Goal: Task Accomplishment & Management: Use online tool/utility

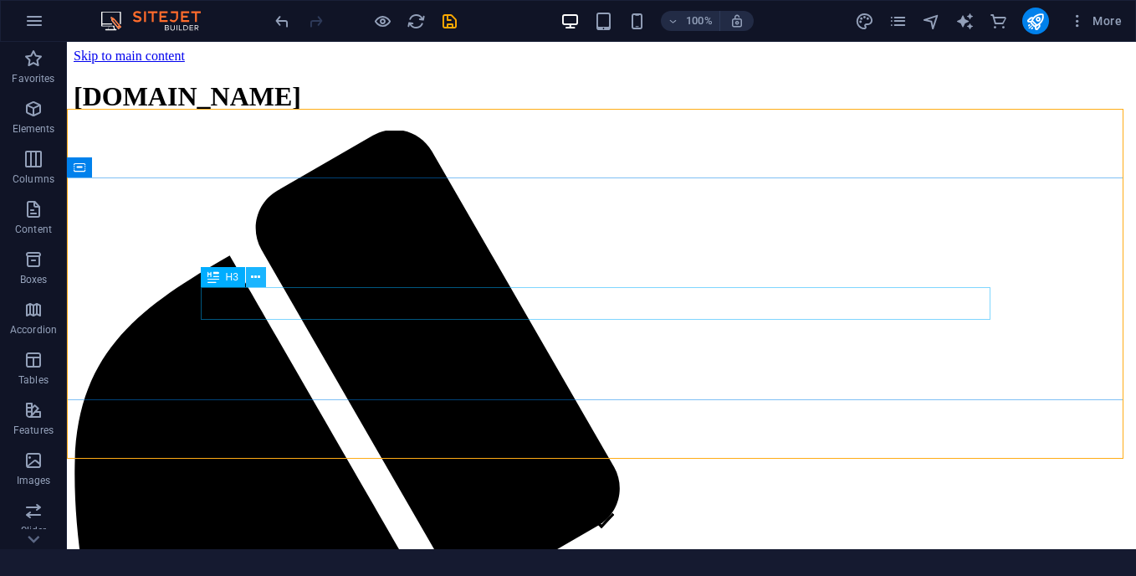
click at [258, 274] on icon at bounding box center [255, 278] width 9 height 18
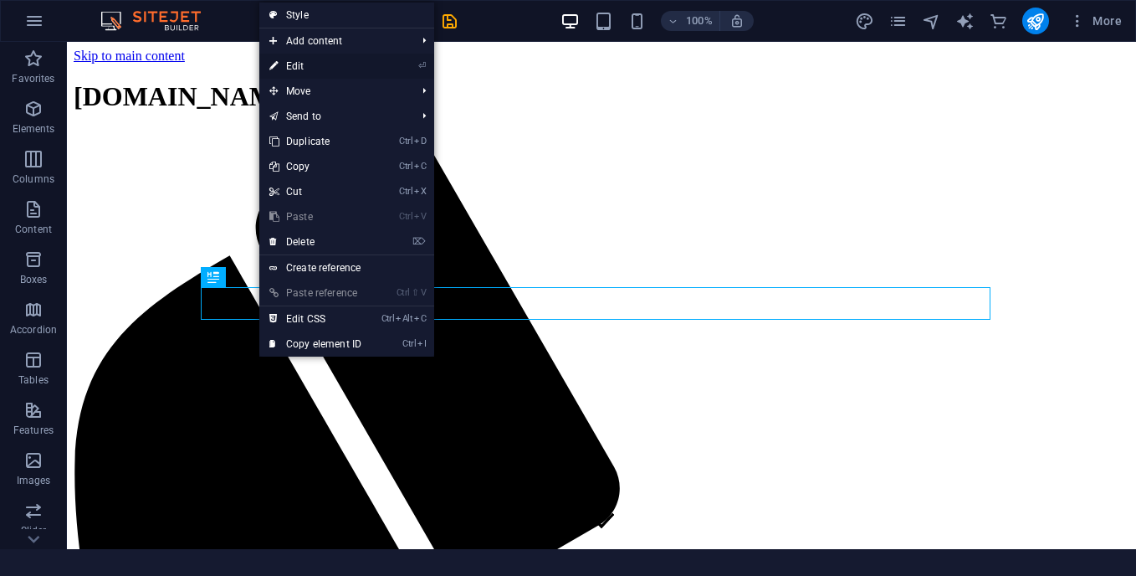
click at [354, 67] on link "⏎ Edit" at bounding box center [315, 66] width 112 height 25
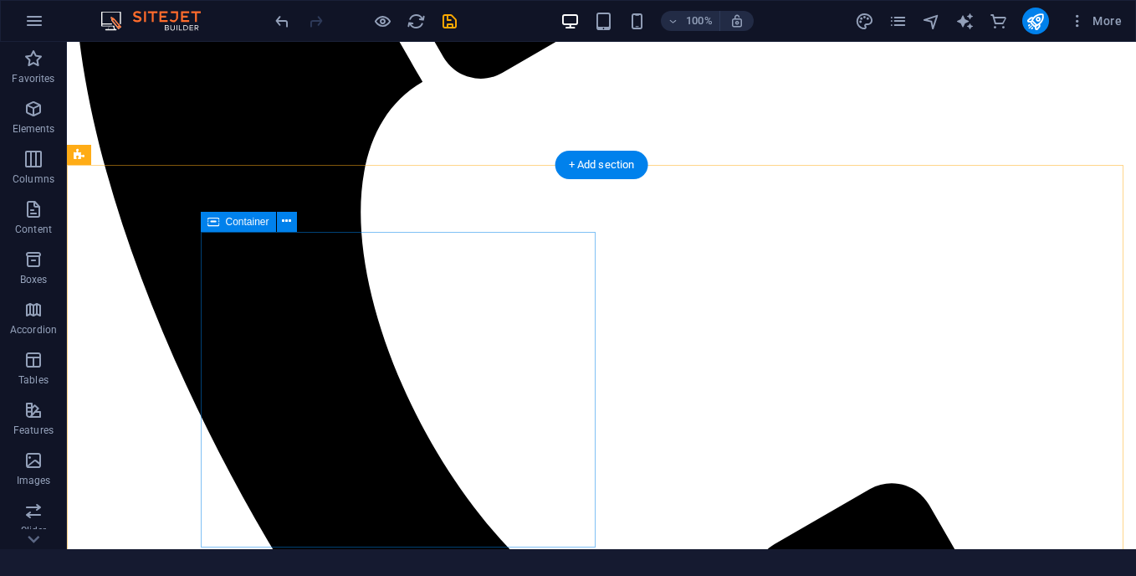
scroll to position [335, 0]
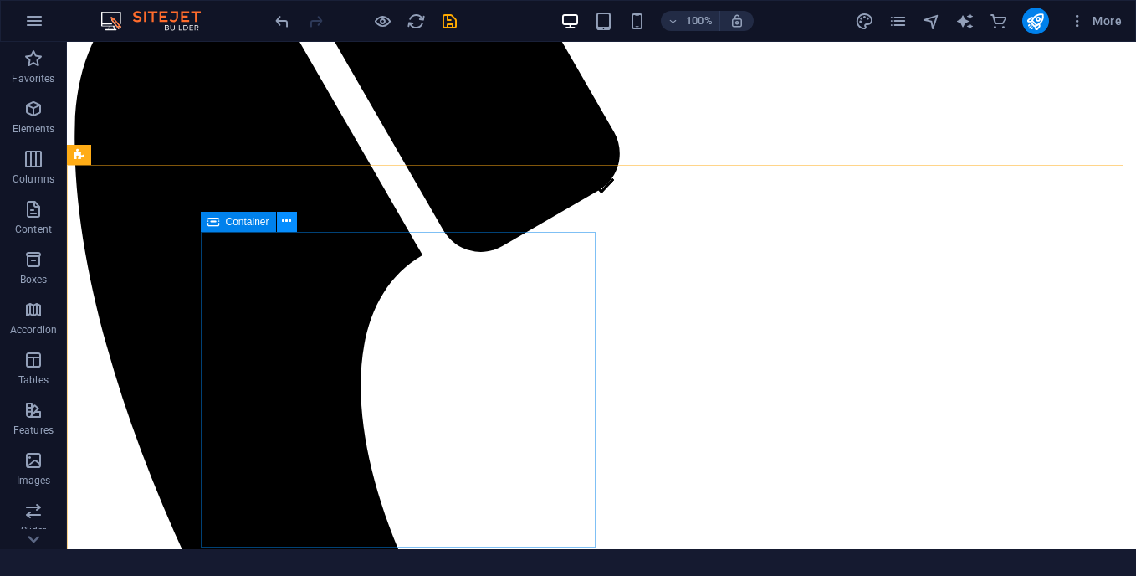
click at [288, 223] on icon at bounding box center [286, 221] width 9 height 18
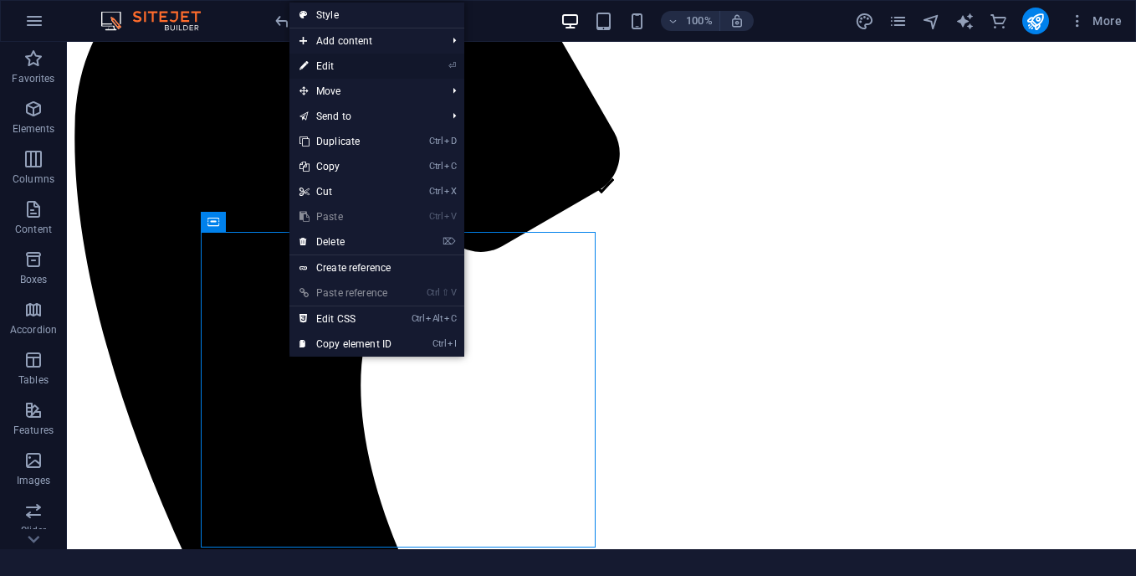
click at [366, 64] on link "⏎ Edit" at bounding box center [345, 66] width 112 height 25
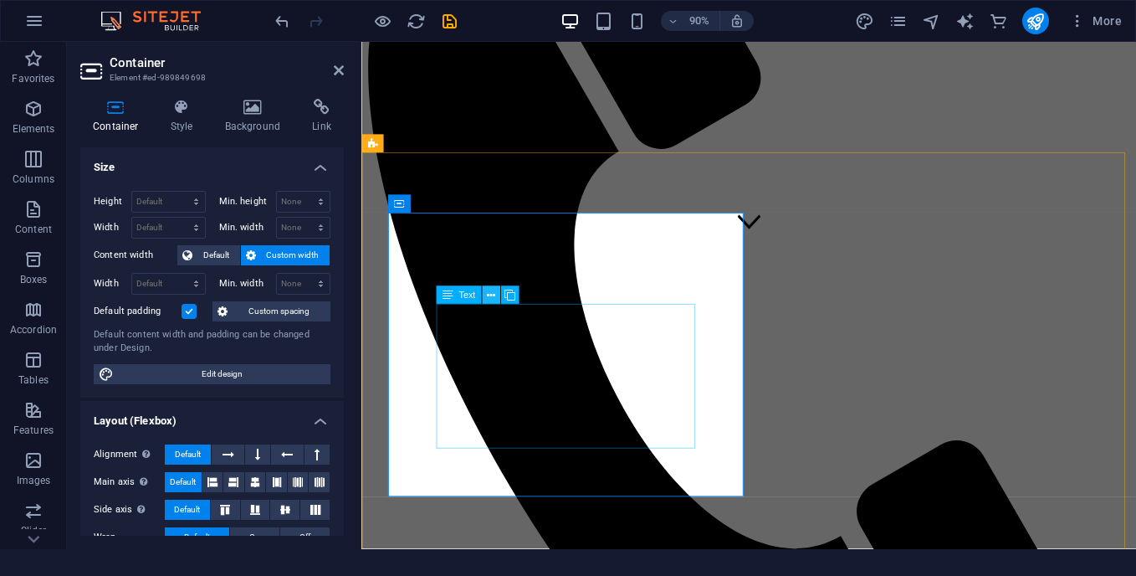
click at [488, 298] on icon at bounding box center [491, 295] width 8 height 16
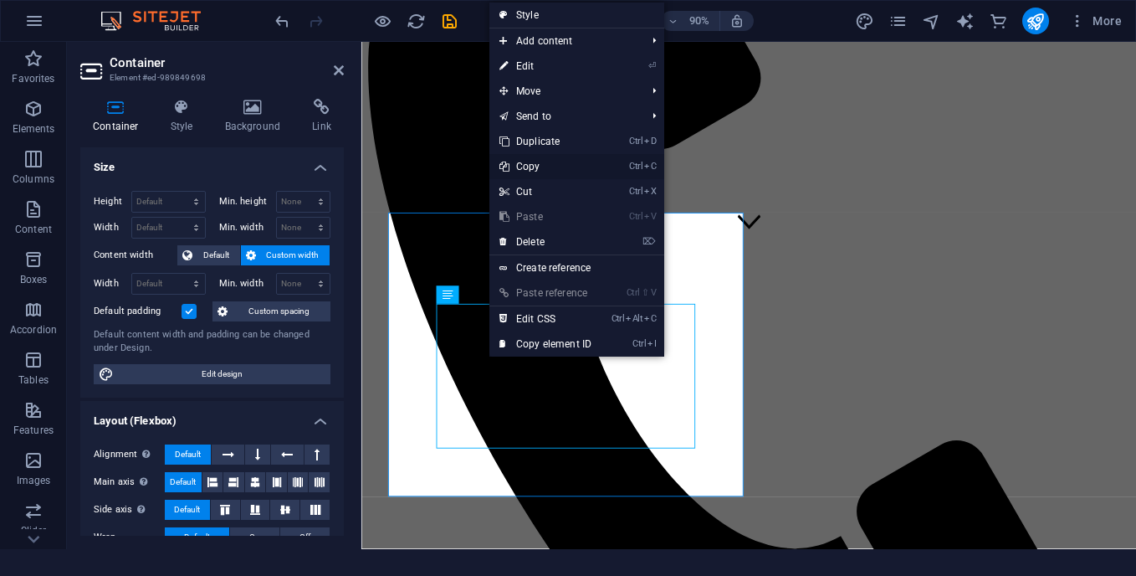
click at [540, 163] on link "Ctrl C Copy" at bounding box center [545, 166] width 112 height 25
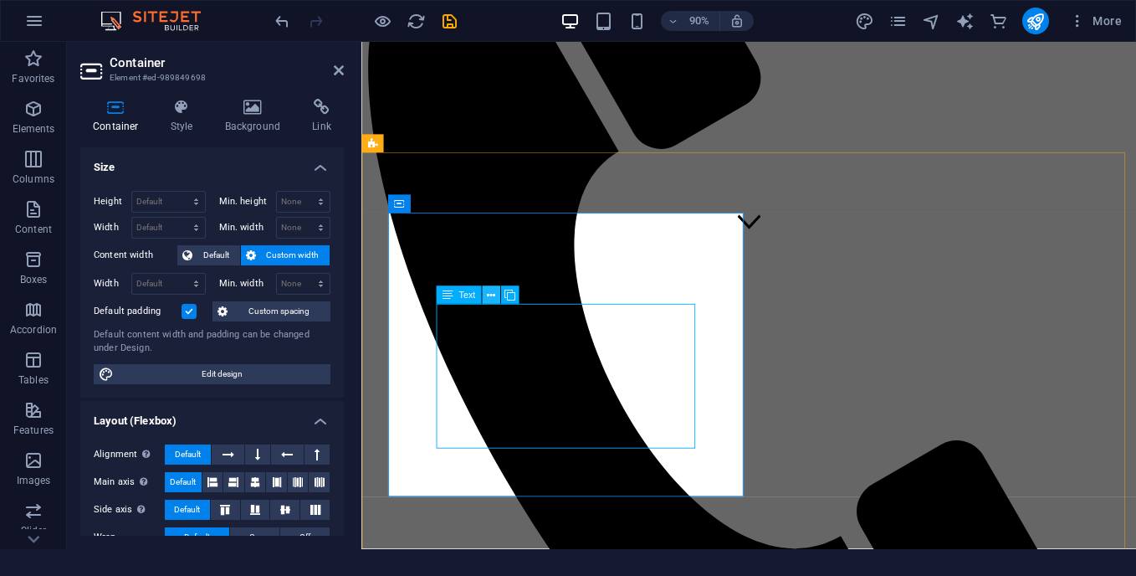
click at [490, 298] on icon at bounding box center [491, 295] width 8 height 16
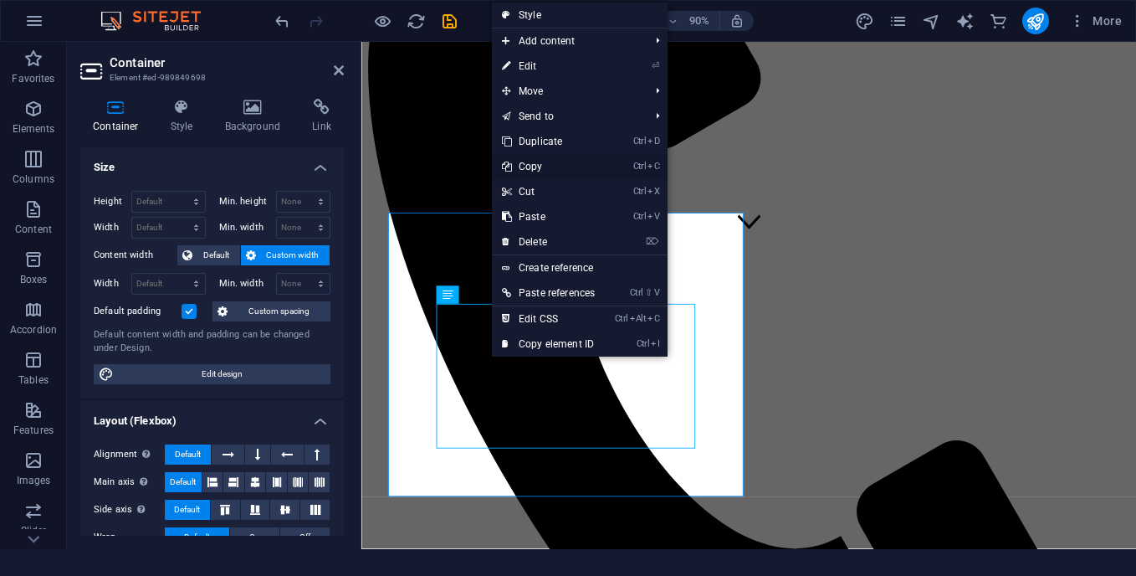
click at [539, 166] on link "Ctrl C Copy" at bounding box center [548, 166] width 113 height 25
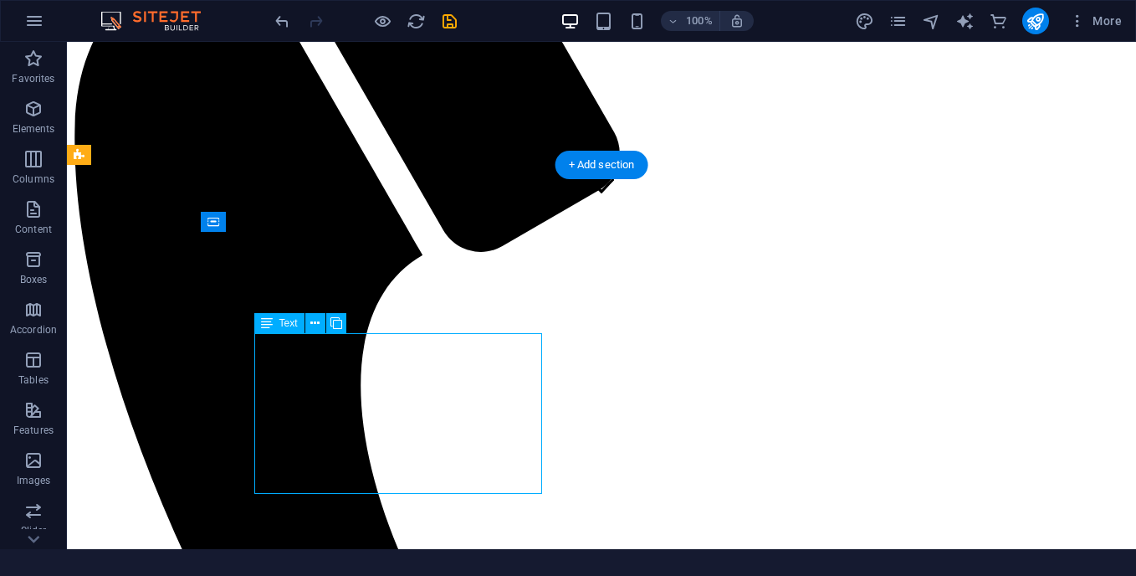
click at [312, 326] on icon at bounding box center [314, 324] width 9 height 18
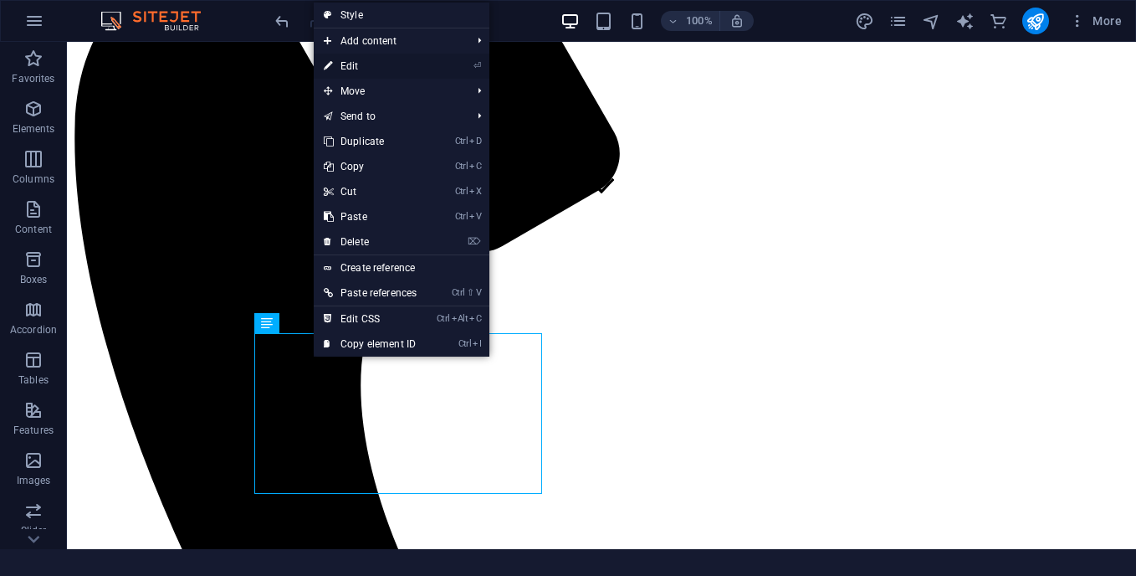
click at [375, 78] on link "⏎ Edit" at bounding box center [370, 66] width 113 height 25
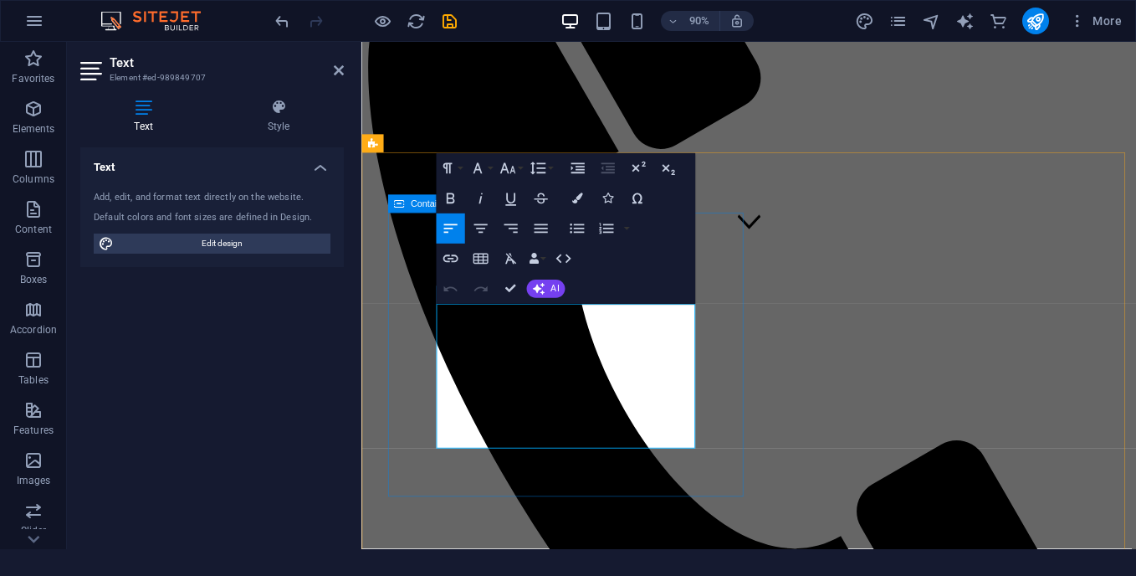
drag, startPoint x: 448, startPoint y: 344, endPoint x: 439, endPoint y: 337, distance: 10.7
drag, startPoint x: 447, startPoint y: 345, endPoint x: 699, endPoint y: 497, distance: 294.9
copy p "Lorem ipsum dolor sit amet, consectetuer adipiscing elit. Aenean commodo ligula…"
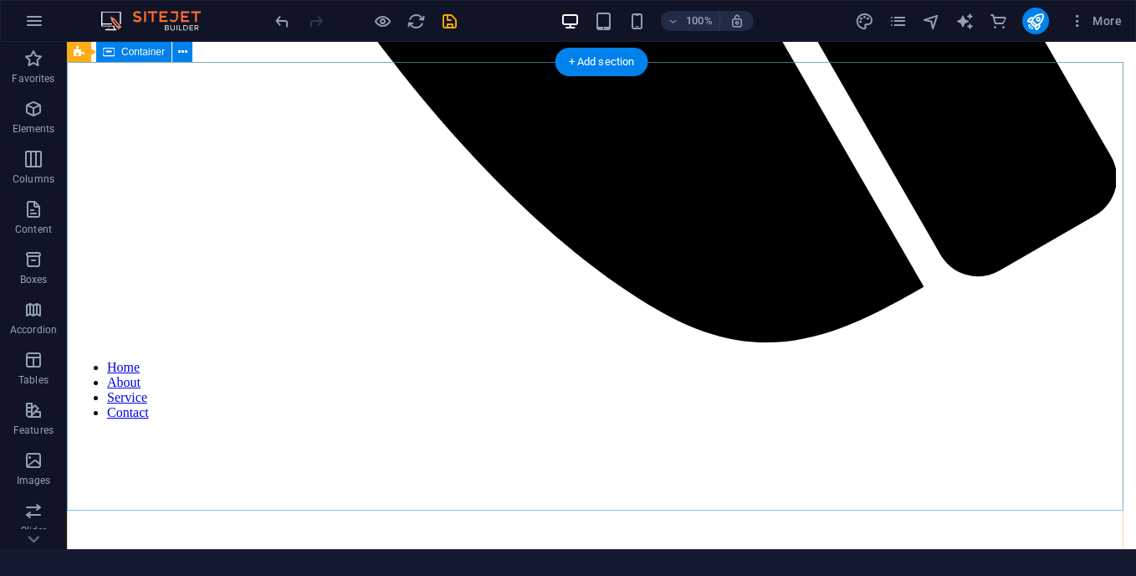
scroll to position [887, 0]
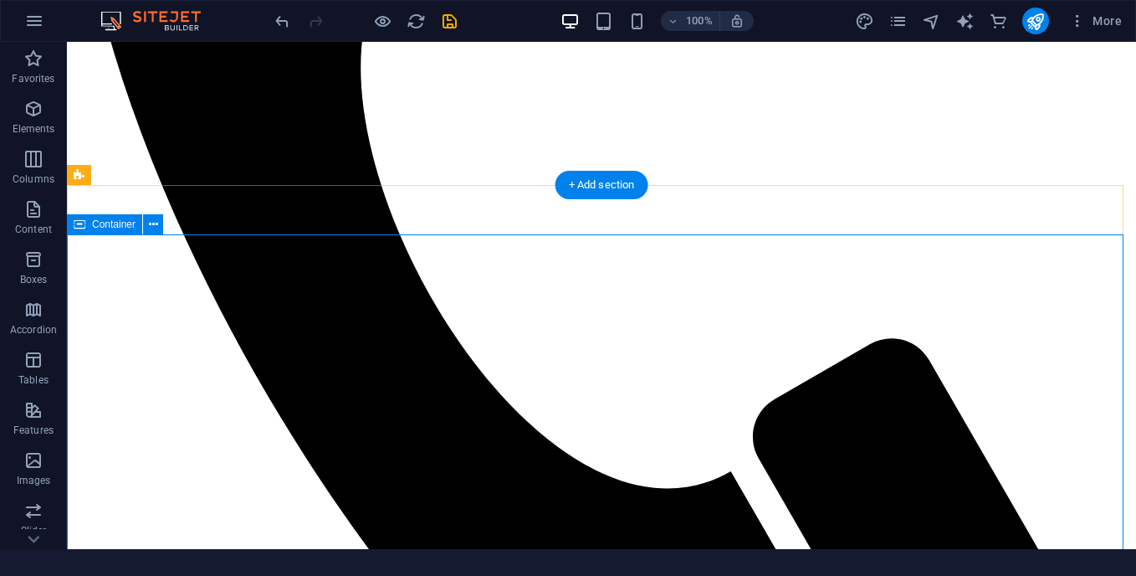
scroll to position [792, 0]
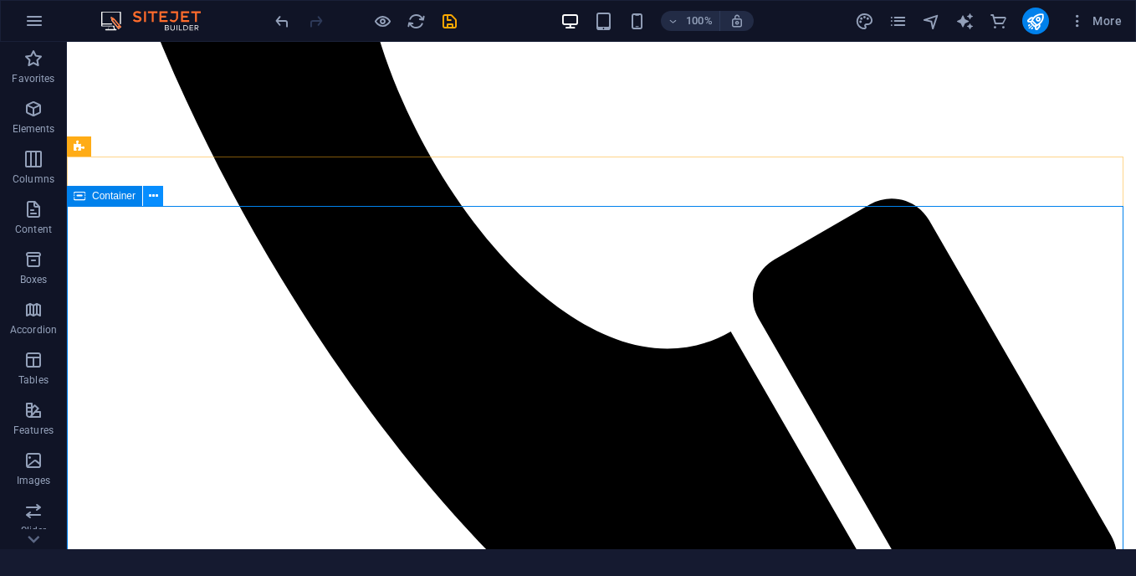
click at [158, 193] on icon at bounding box center [153, 196] width 9 height 18
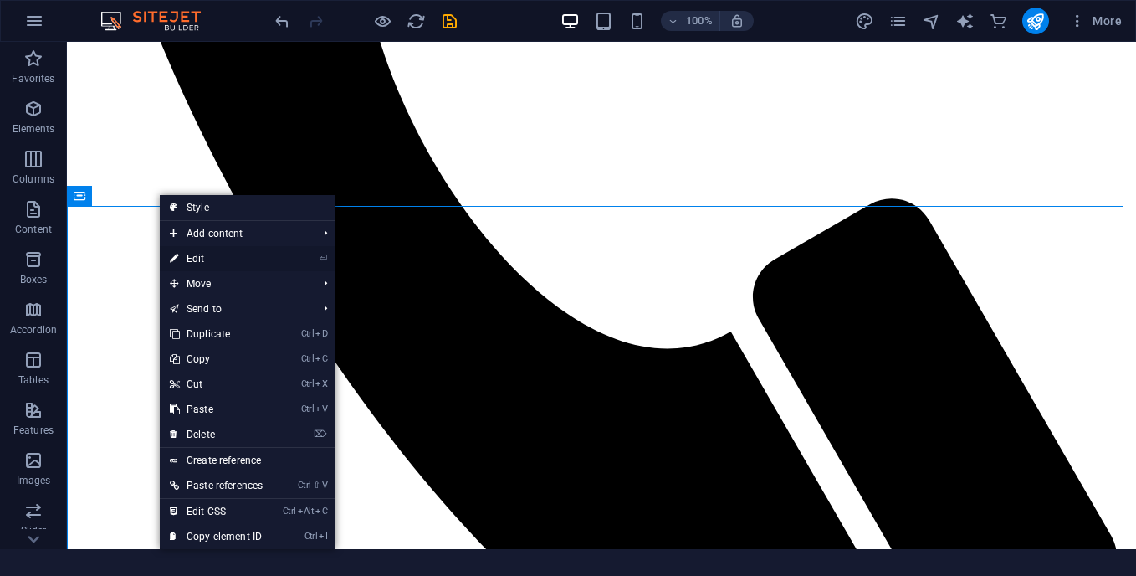
click at [211, 254] on link "⏎ Edit" at bounding box center [216, 258] width 113 height 25
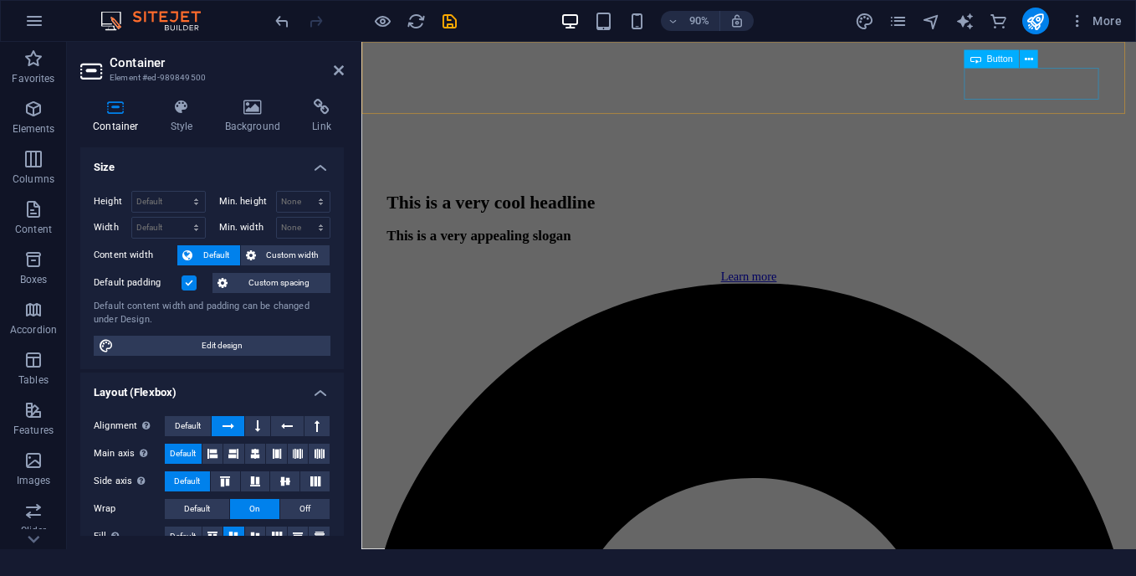
scroll to position [8723, 0]
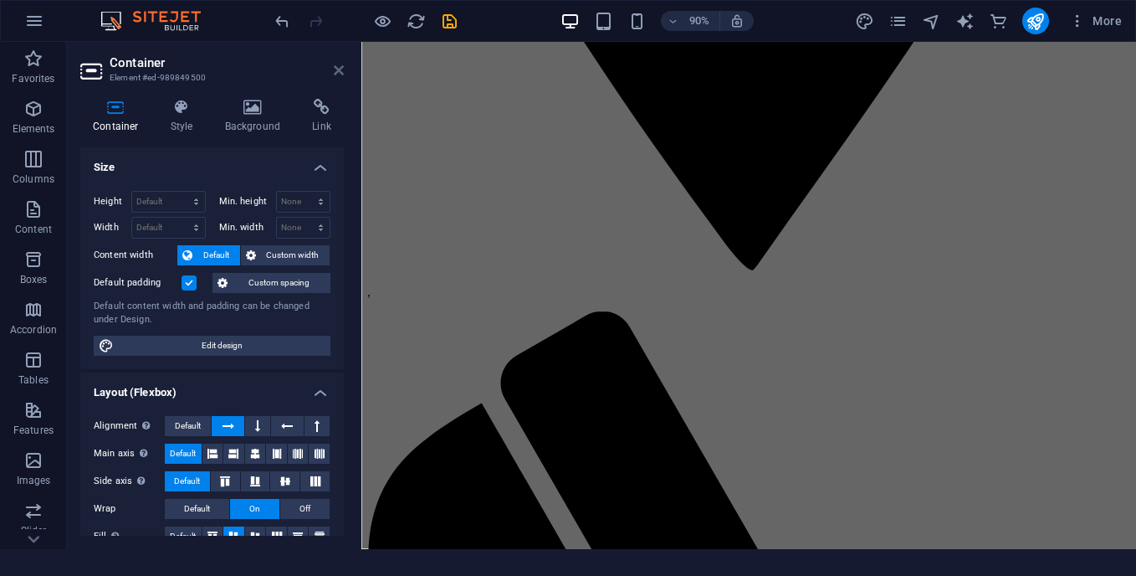
click at [337, 70] on icon at bounding box center [339, 70] width 10 height 13
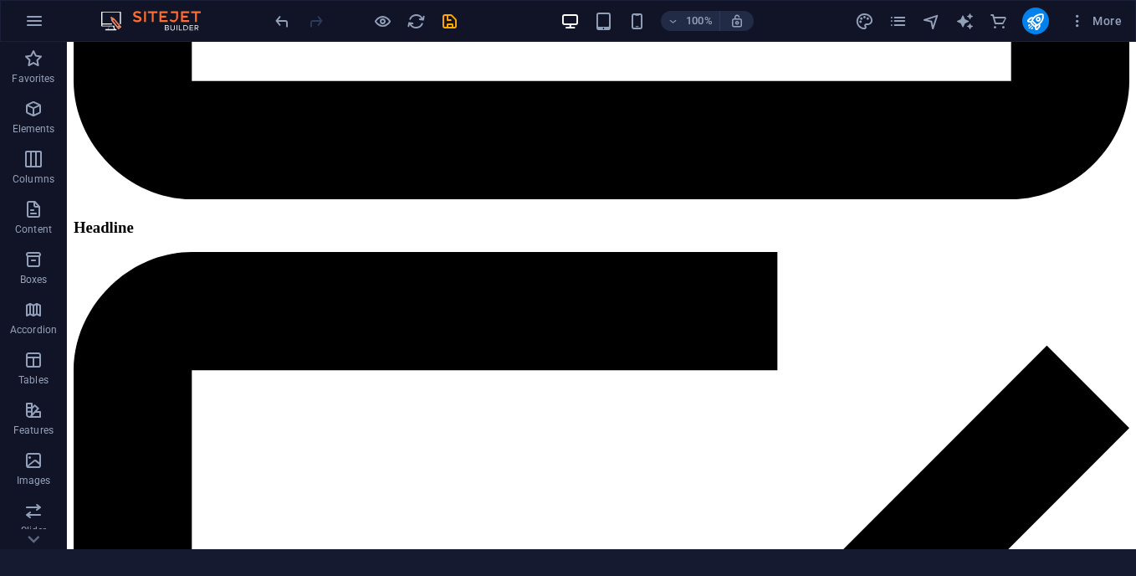
scroll to position [35725, 0]
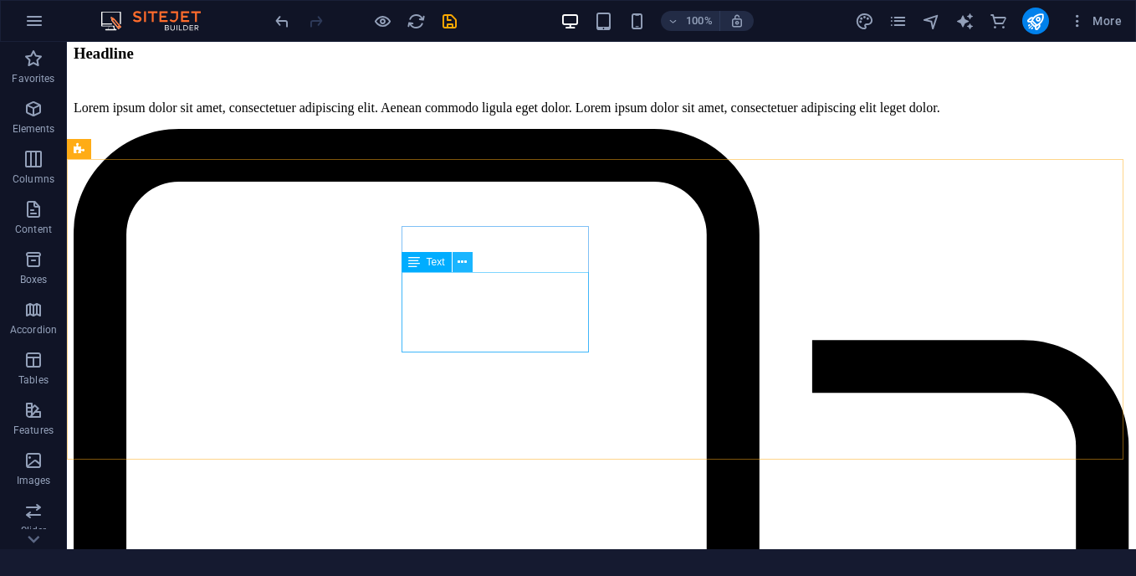
click at [461, 262] on icon at bounding box center [462, 262] width 9 height 18
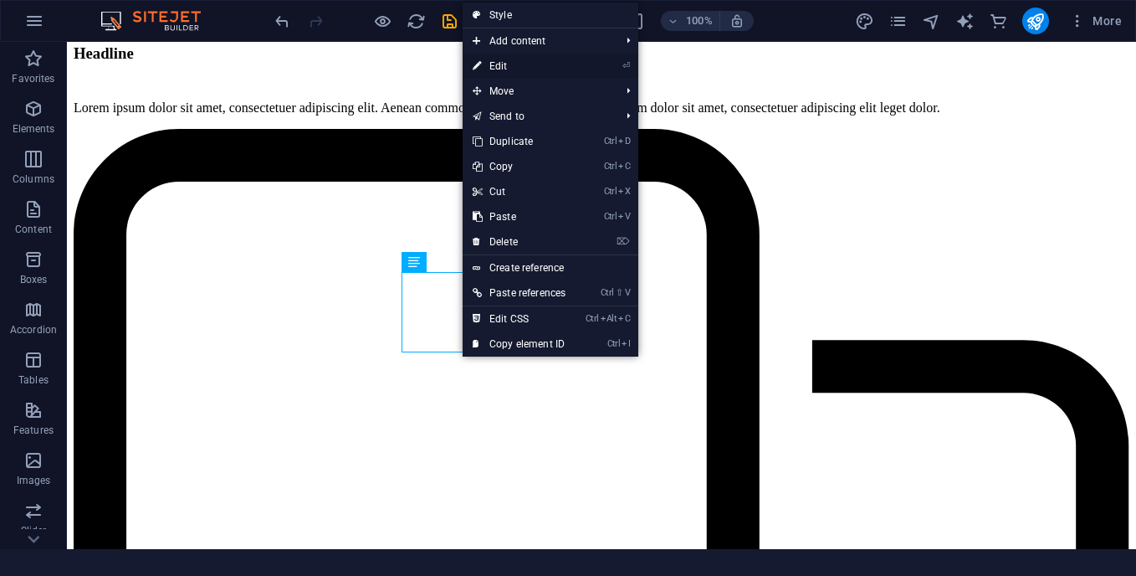
click at [522, 67] on link "⏎ Edit" at bounding box center [519, 66] width 113 height 25
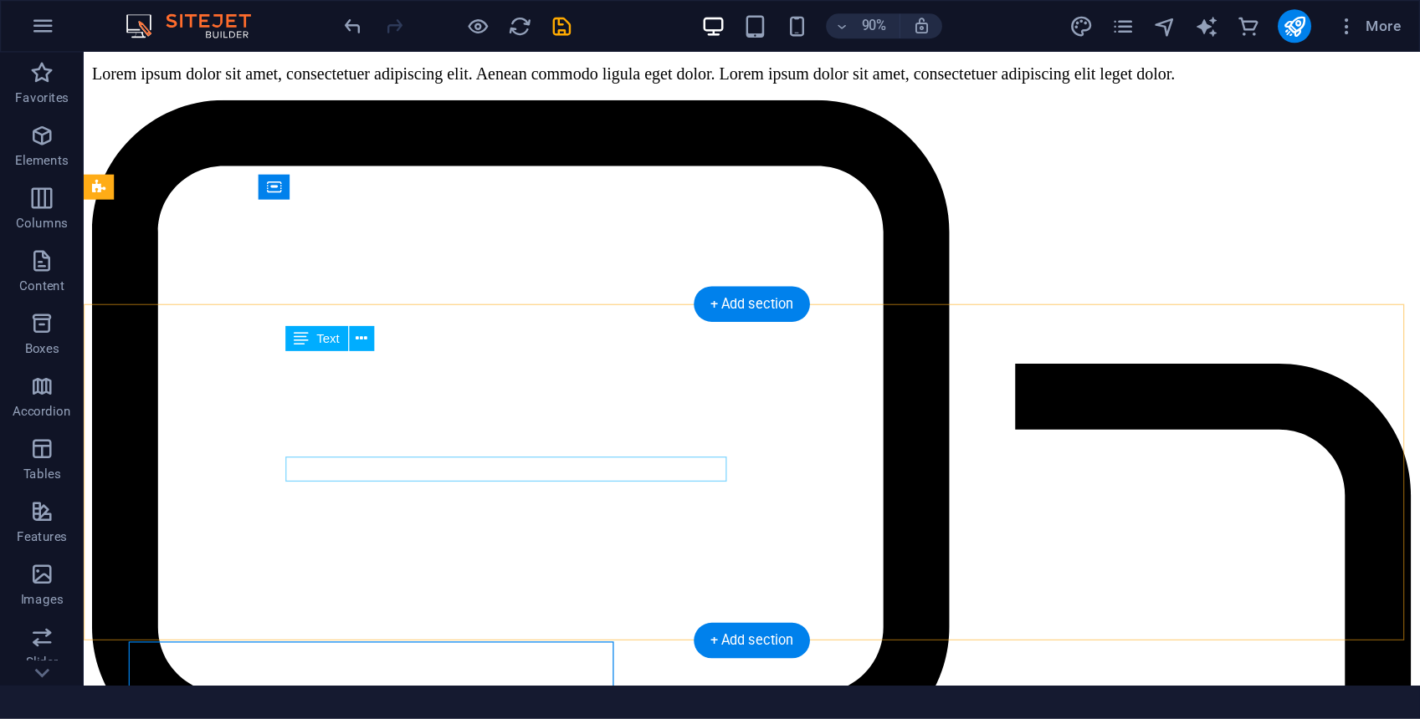
scroll to position [35455, 0]
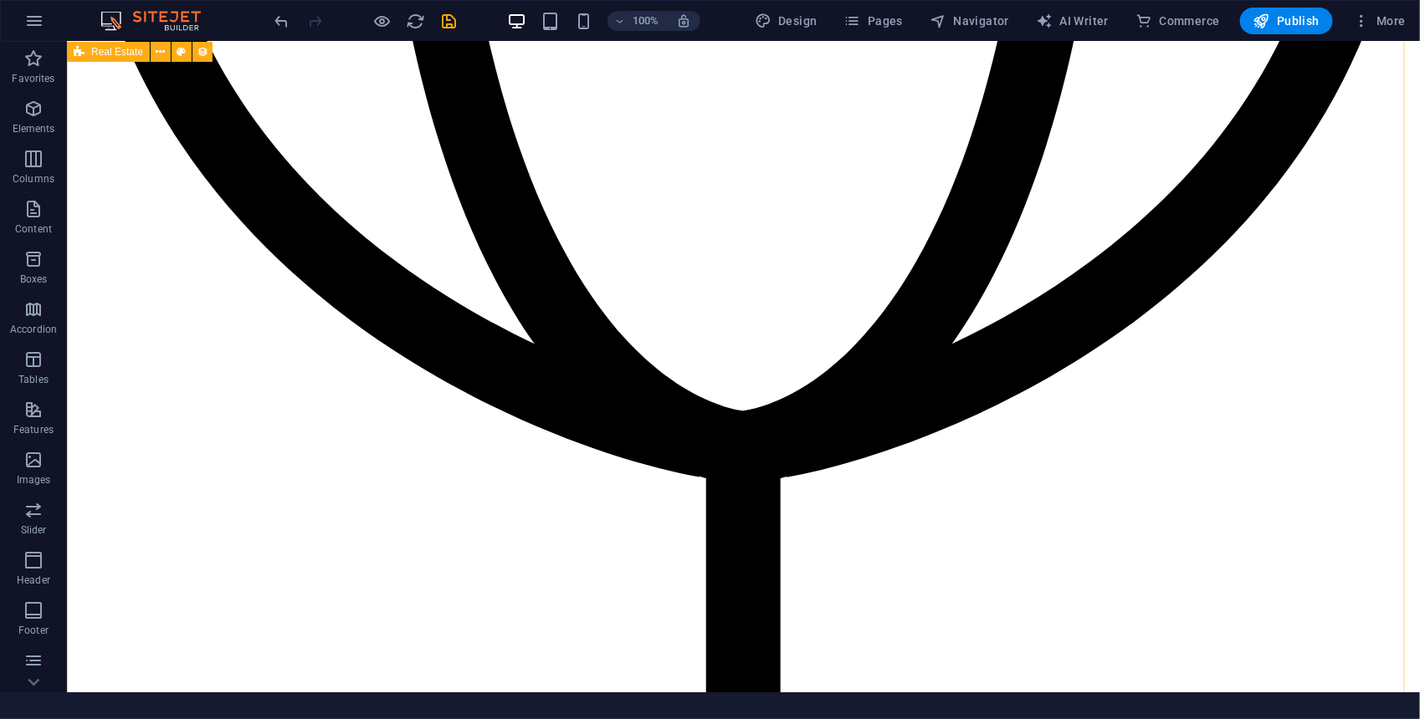
scroll to position [27414, 0]
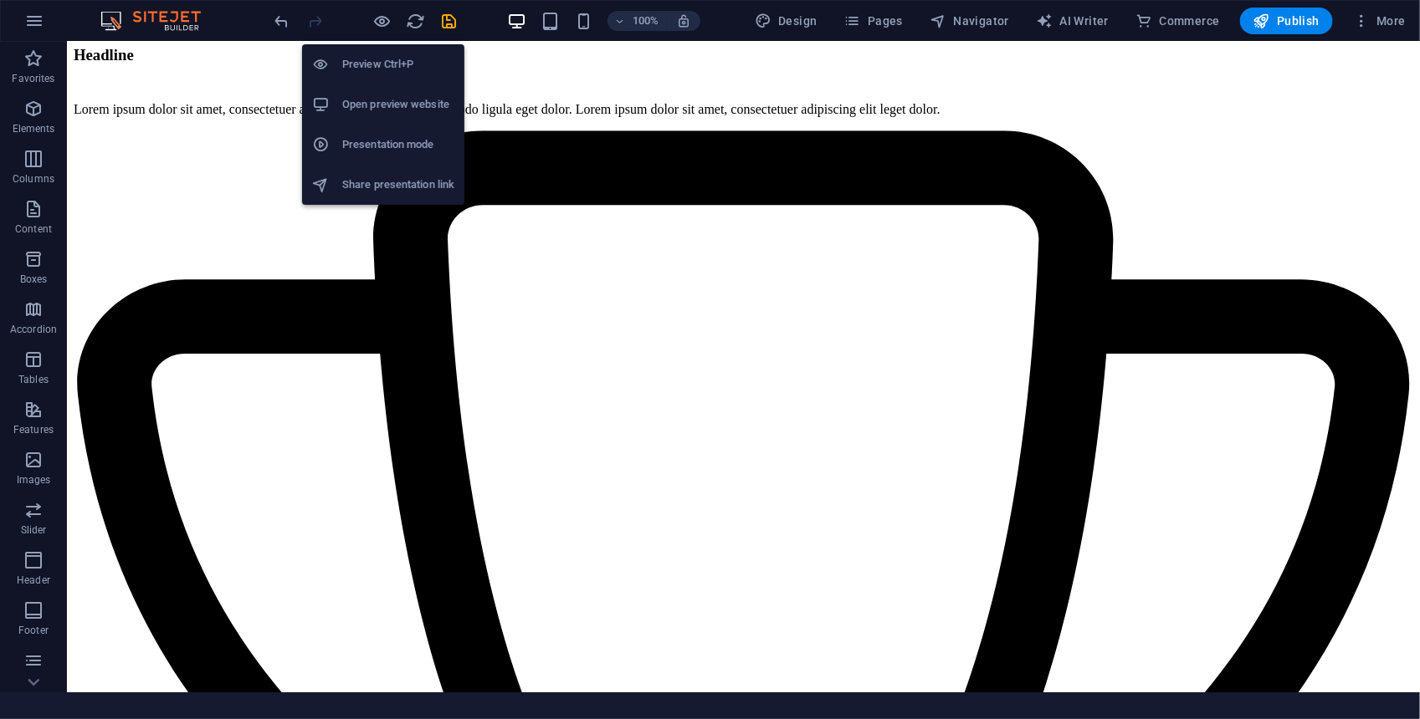
click at [385, 51] on li "Preview Ctrl+P" at bounding box center [383, 64] width 162 height 40
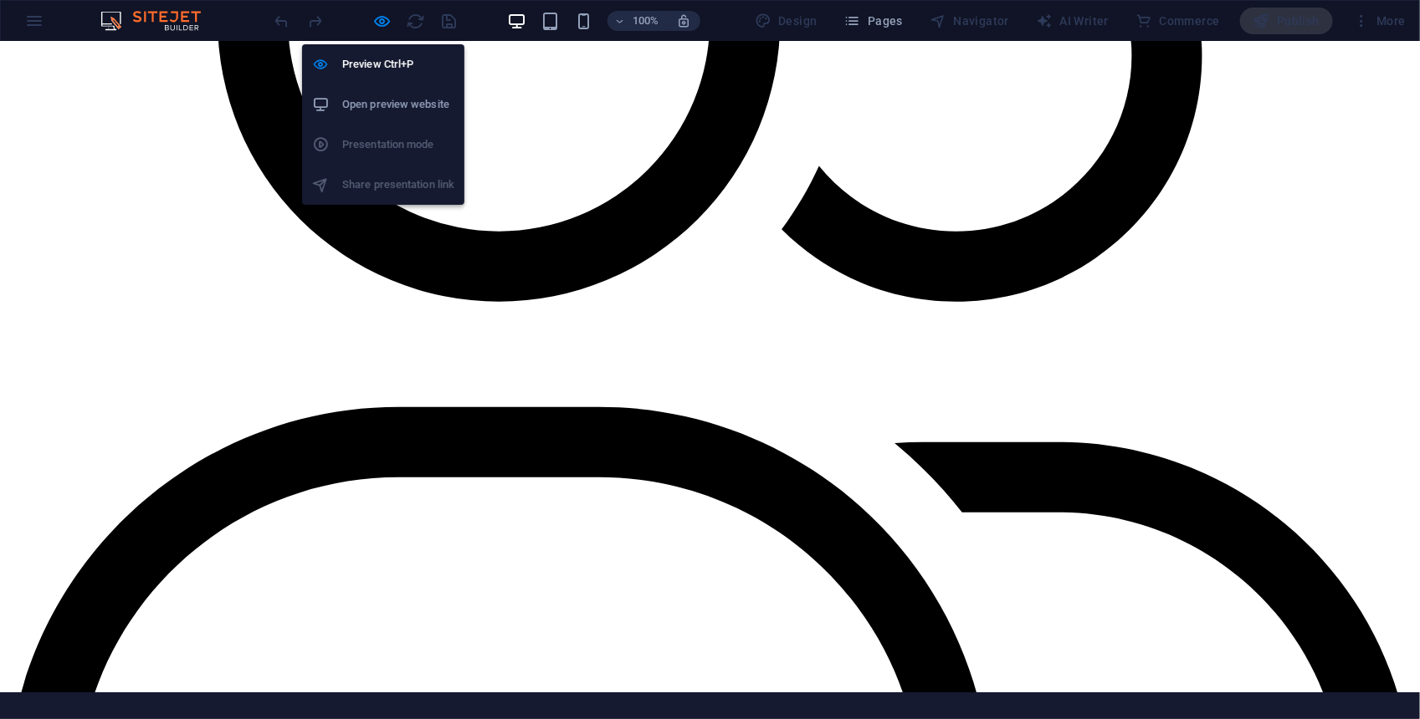
scroll to position [22511, 0]
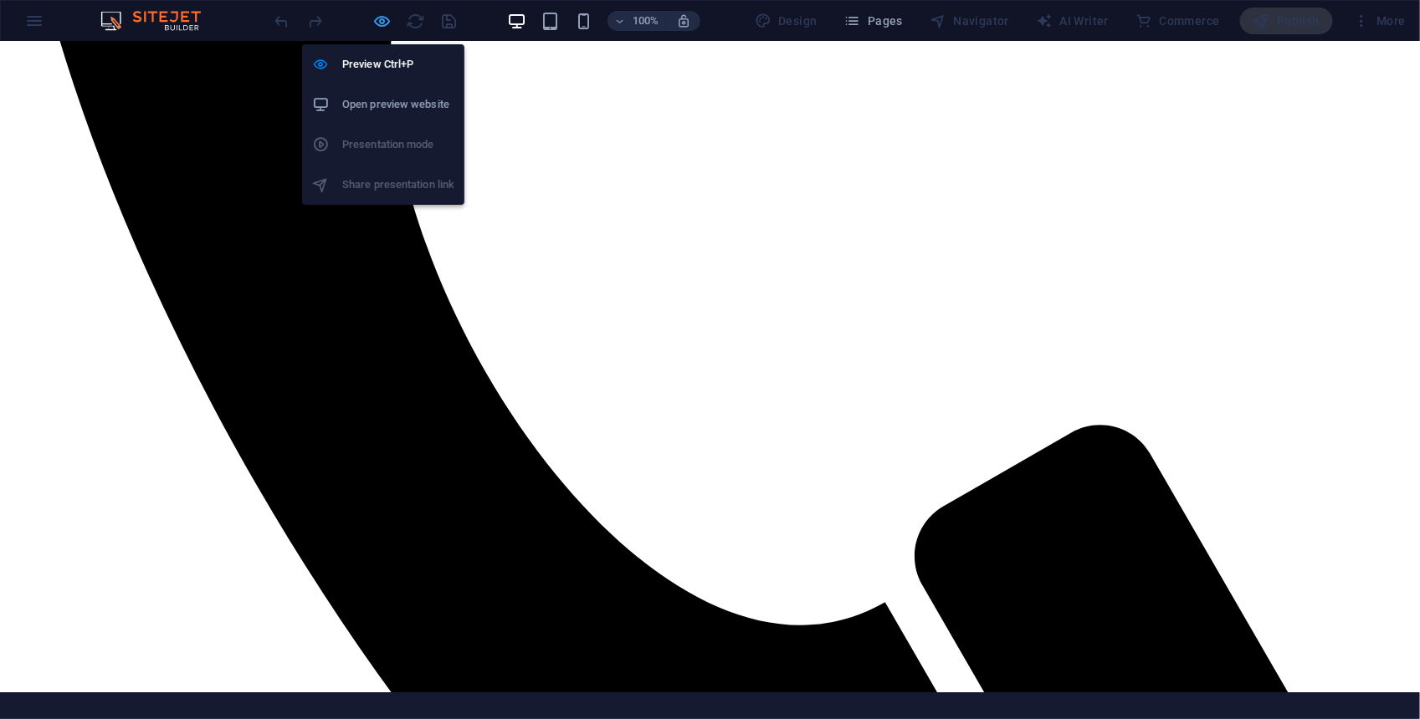
click at [383, 17] on icon "button" at bounding box center [382, 21] width 19 height 19
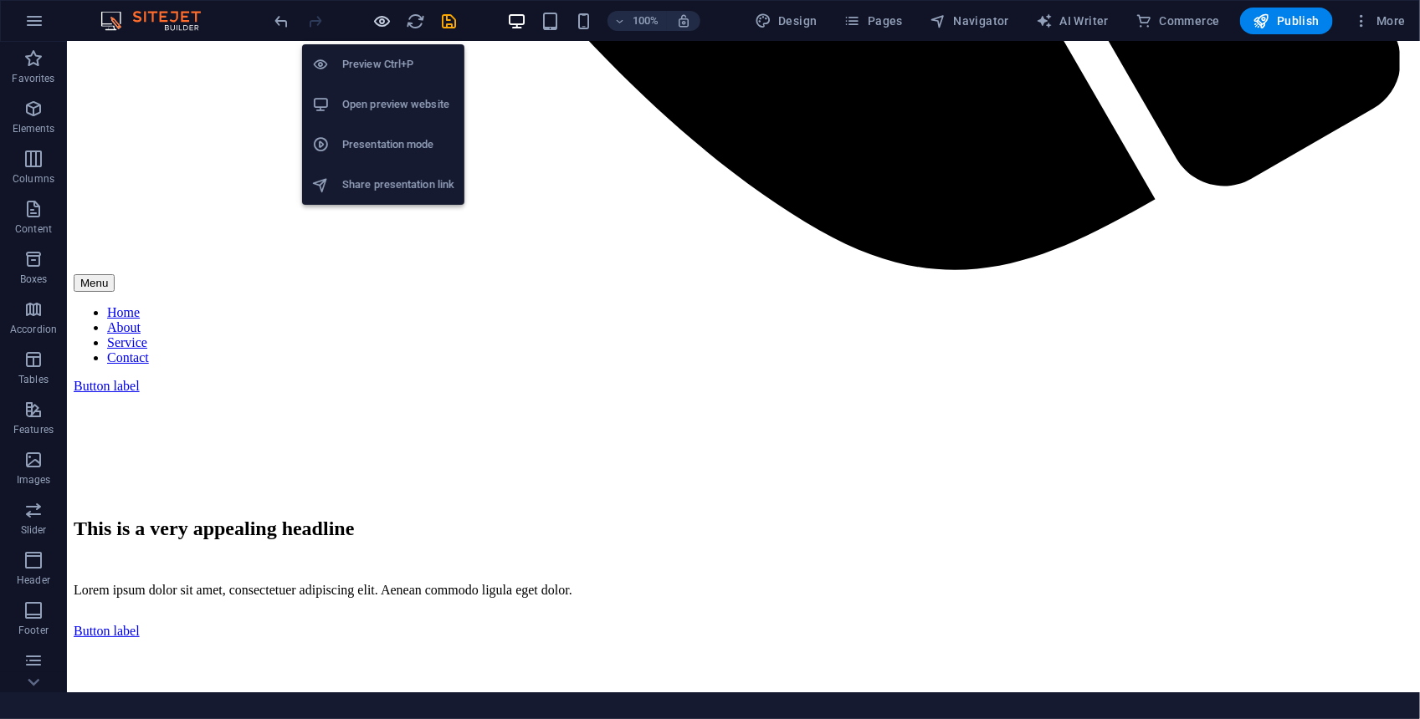
scroll to position [27498, 0]
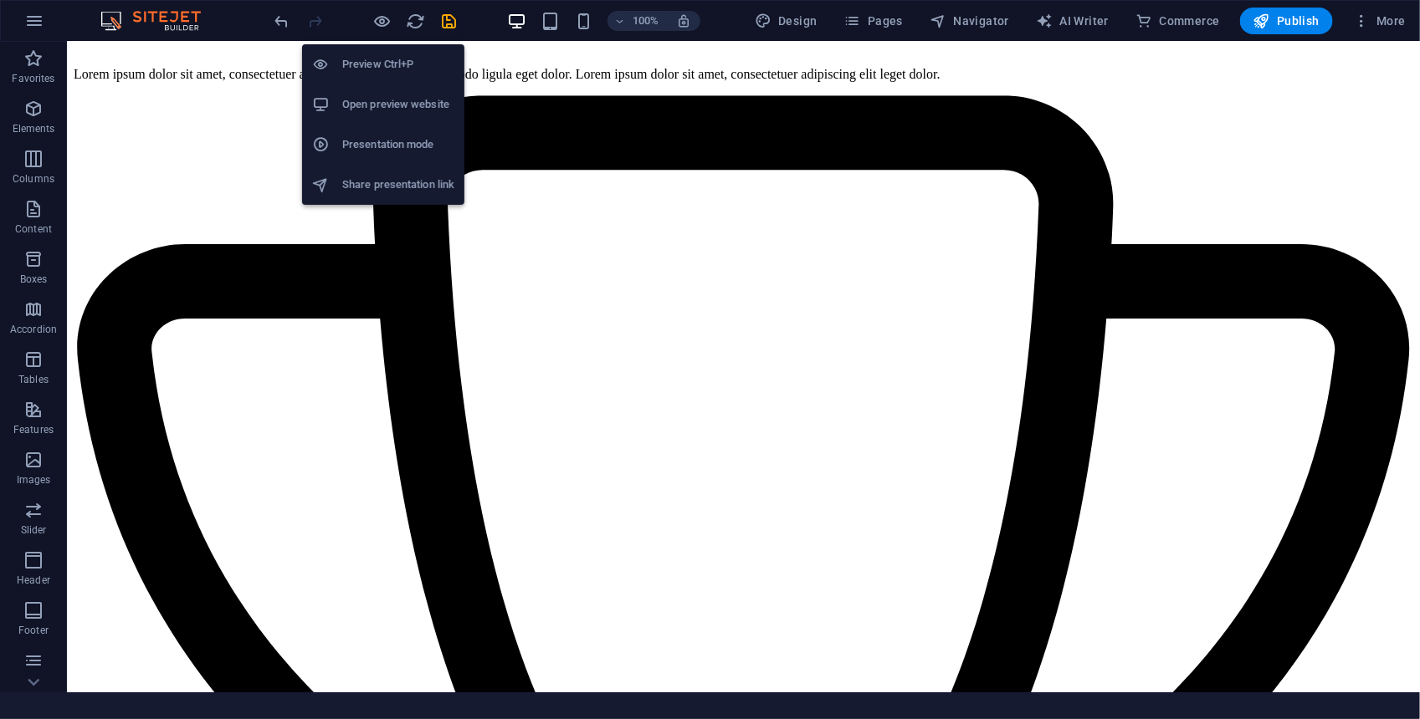
click at [373, 118] on li "Open preview website" at bounding box center [383, 104] width 162 height 40
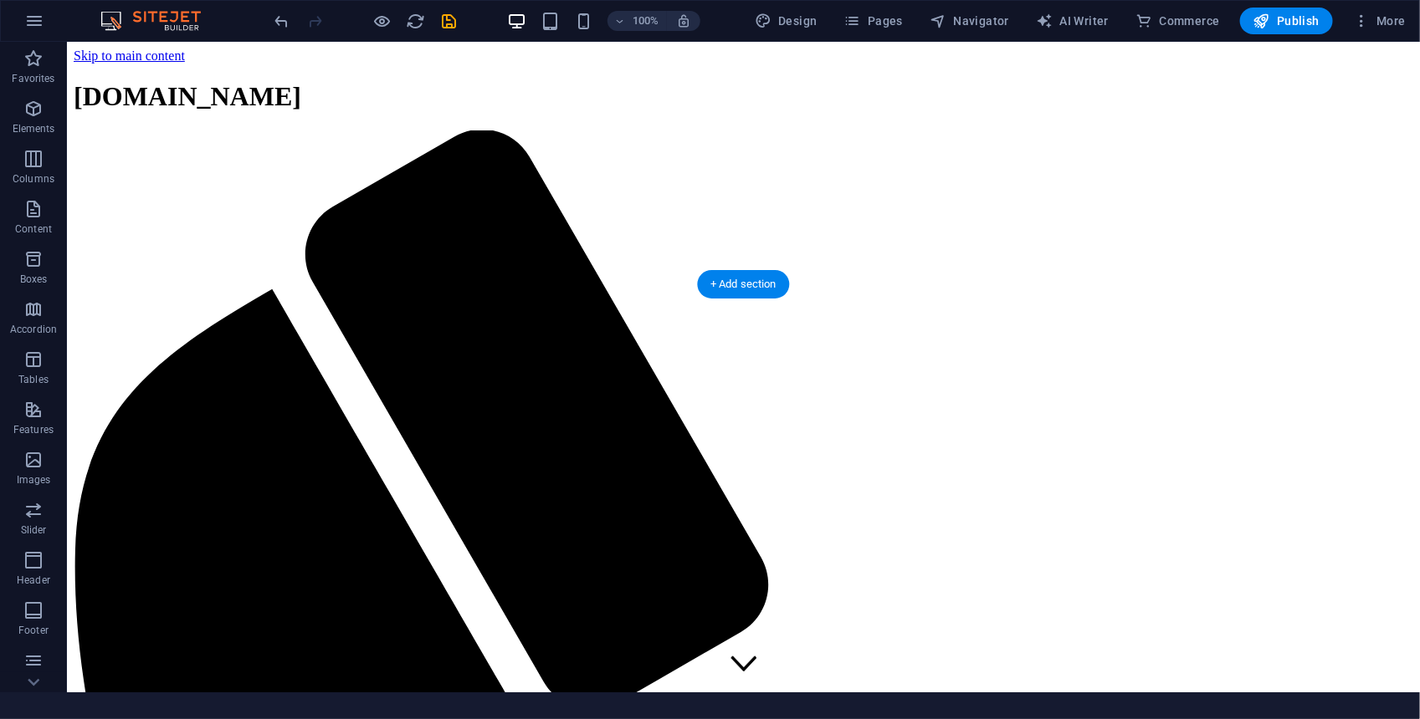
scroll to position [209, 0]
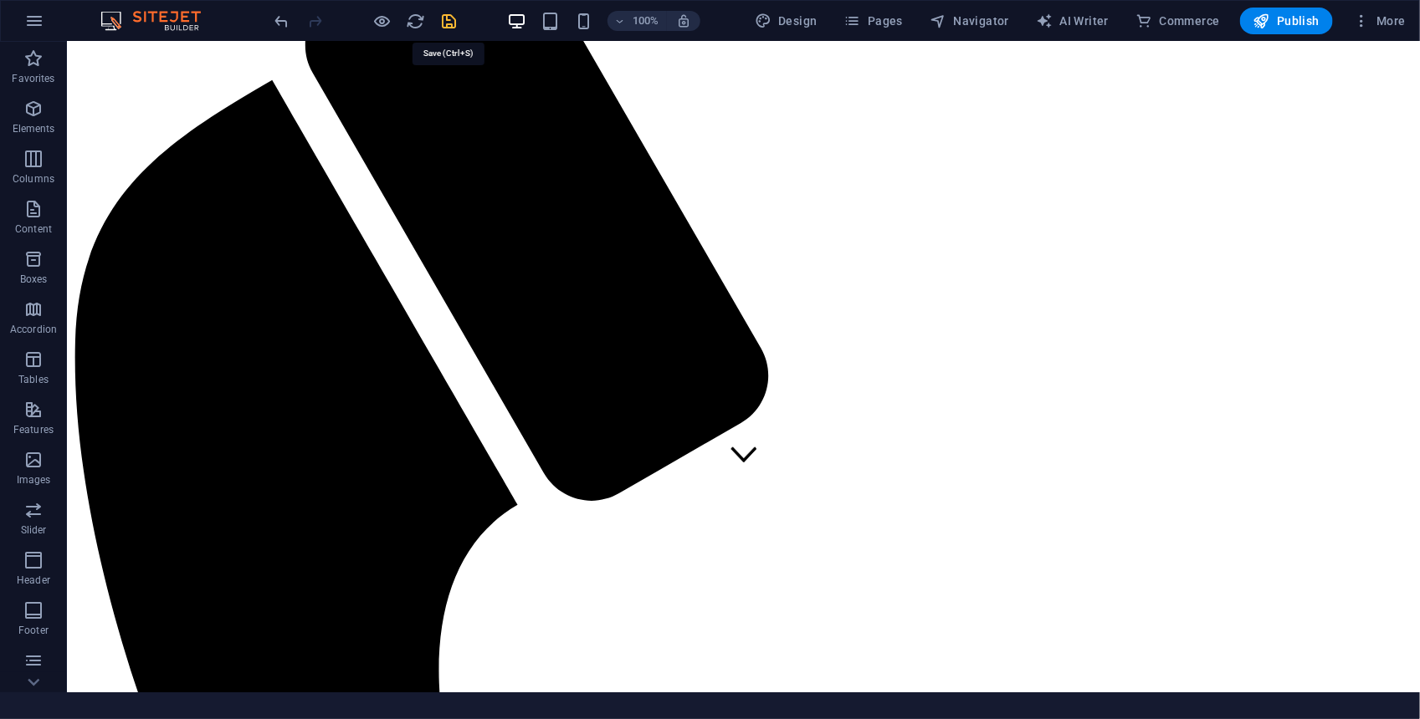
click at [448, 18] on icon "save" at bounding box center [449, 21] width 19 height 19
checkbox input "false"
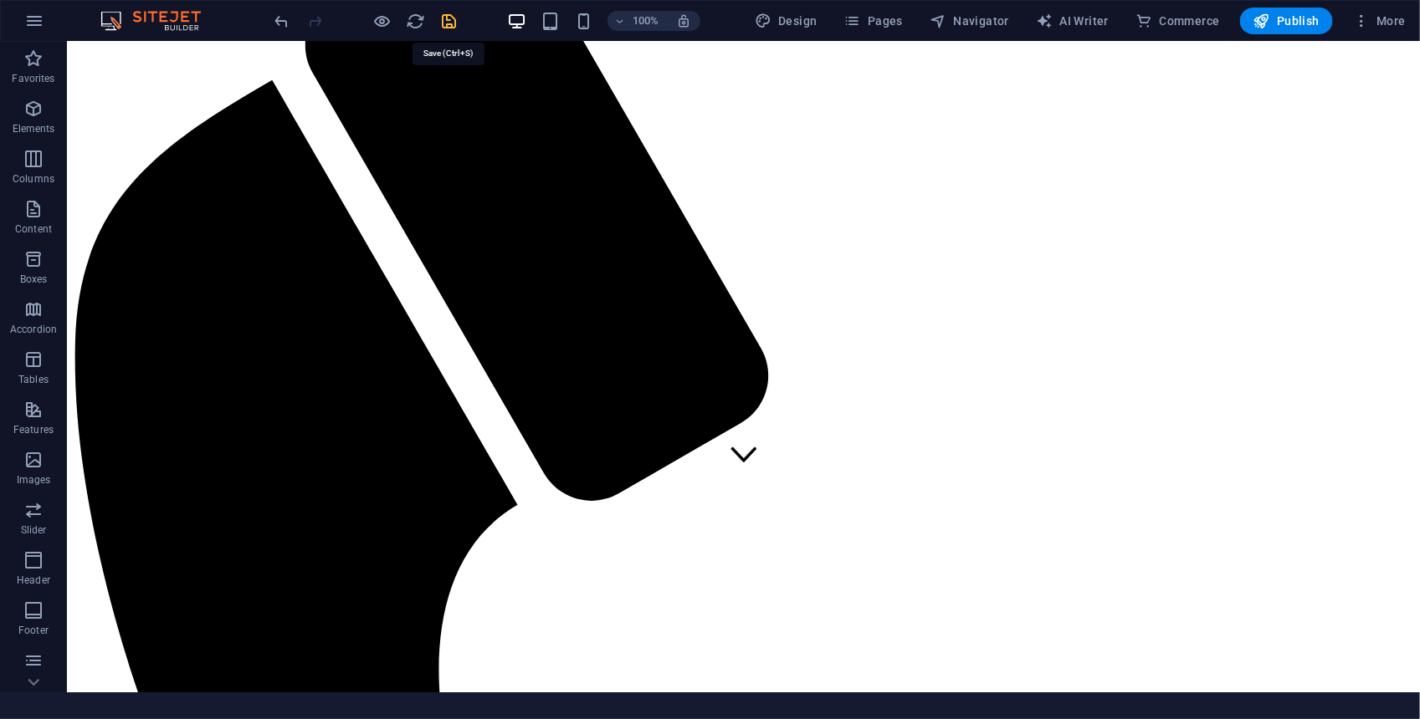
checkbox input "false"
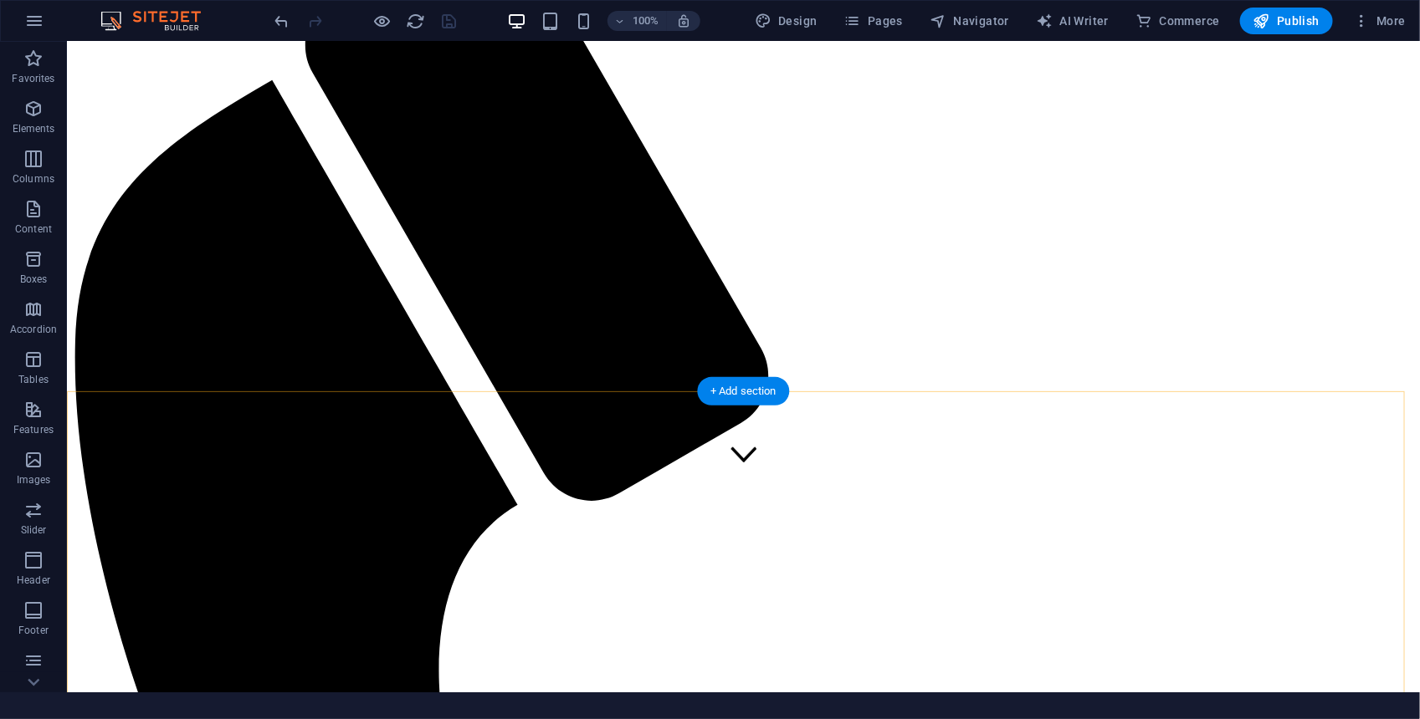
scroll to position [557, 0]
